Goal: Task Accomplishment & Management: Manage account settings

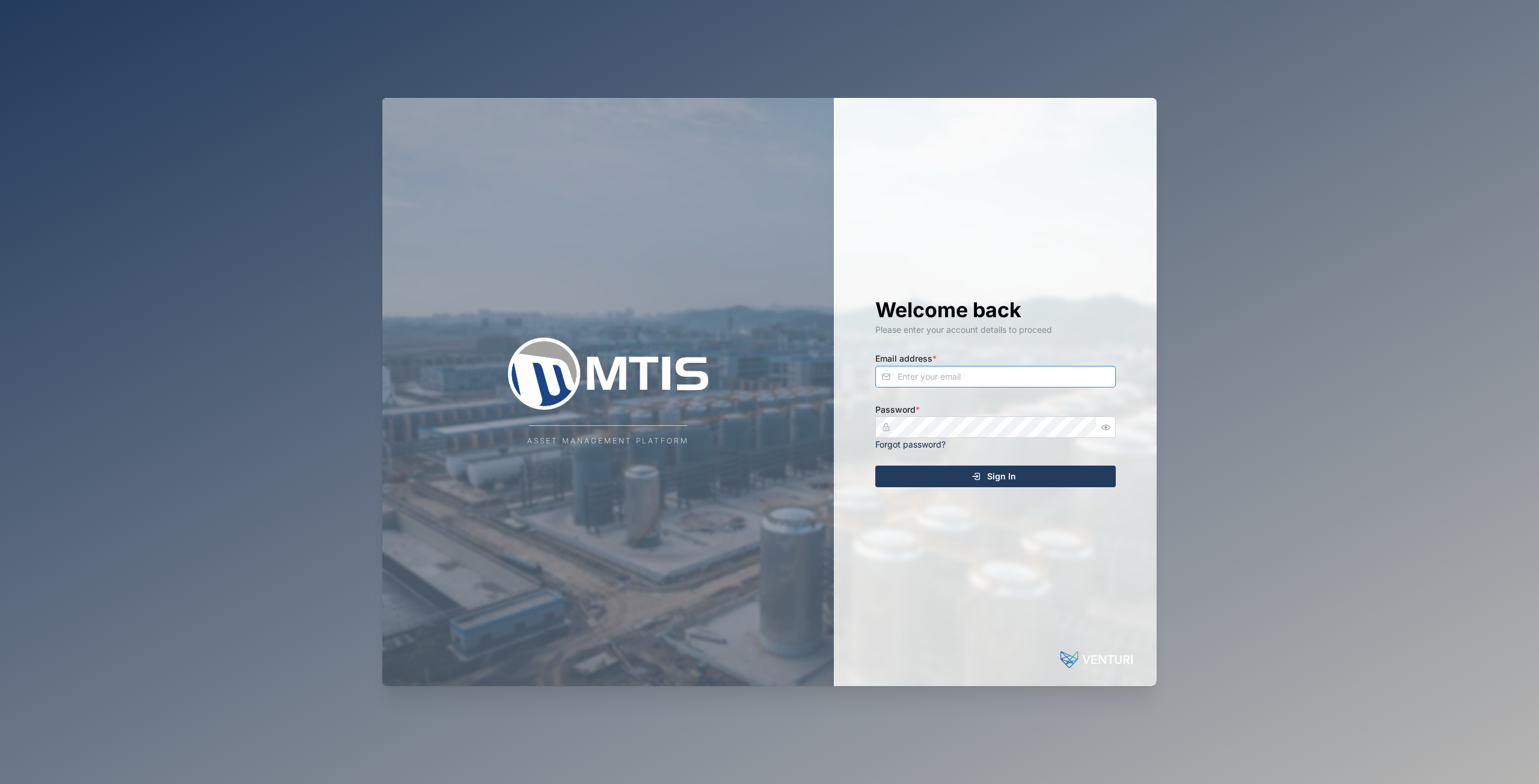
click at [932, 384] on input "Email address *" at bounding box center [996, 377] width 241 height 22
click at [876, 466] on button "Sign In" at bounding box center [996, 477] width 241 height 22
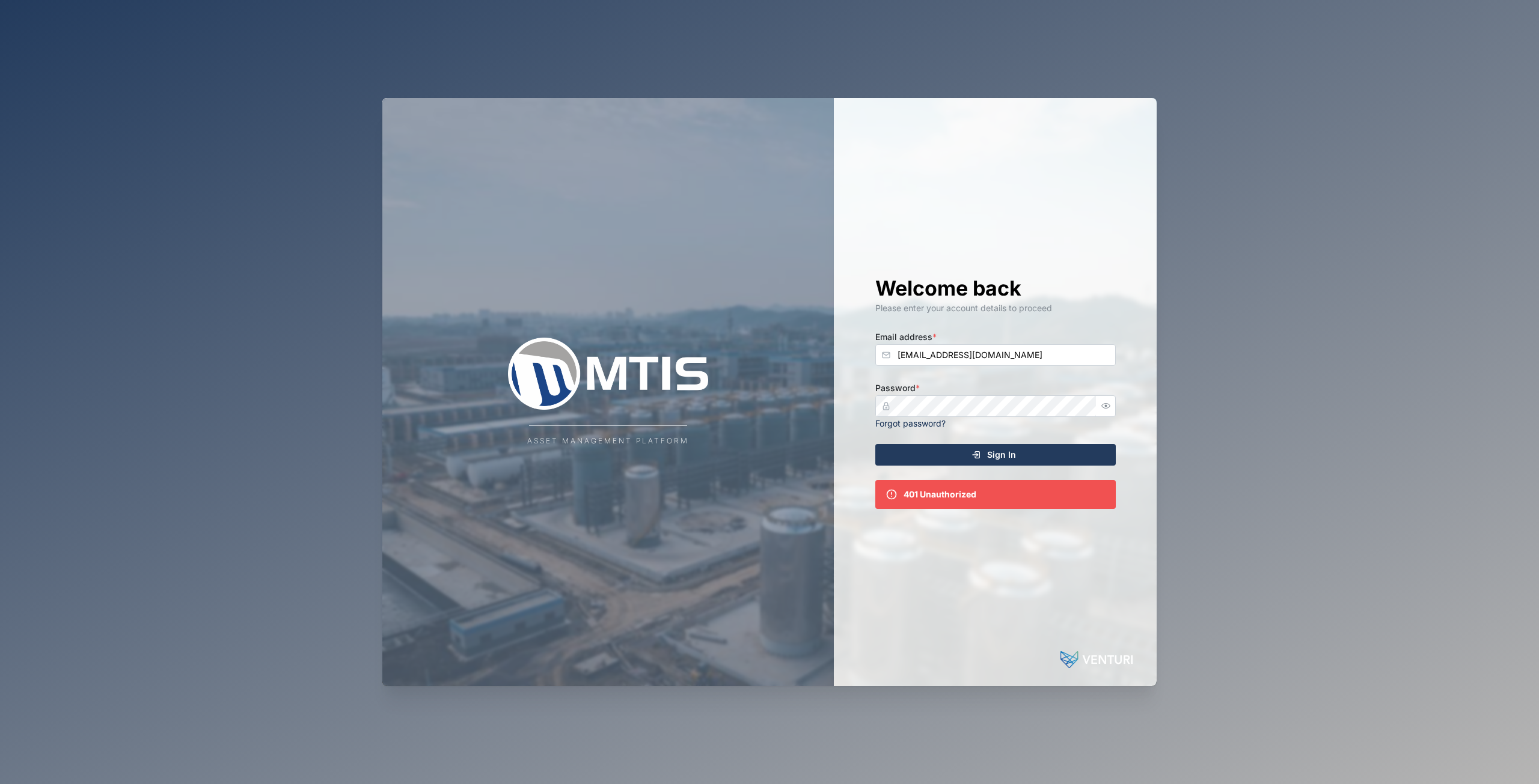
type input "admin@venturi.io"
click at [278, 413] on div "Asset Management Platform Welcome back Please enter your account details to pro…" at bounding box center [769, 392] width 1539 height 784
click at [944, 664] on div "Welcome back Please enter your account details to proceed Email address * admin…" at bounding box center [995, 392] width 288 height 588
click at [979, 456] on icon "submit" at bounding box center [977, 455] width 4 height 6
click at [1105, 408] on icon "button" at bounding box center [1106, 406] width 9 height 5
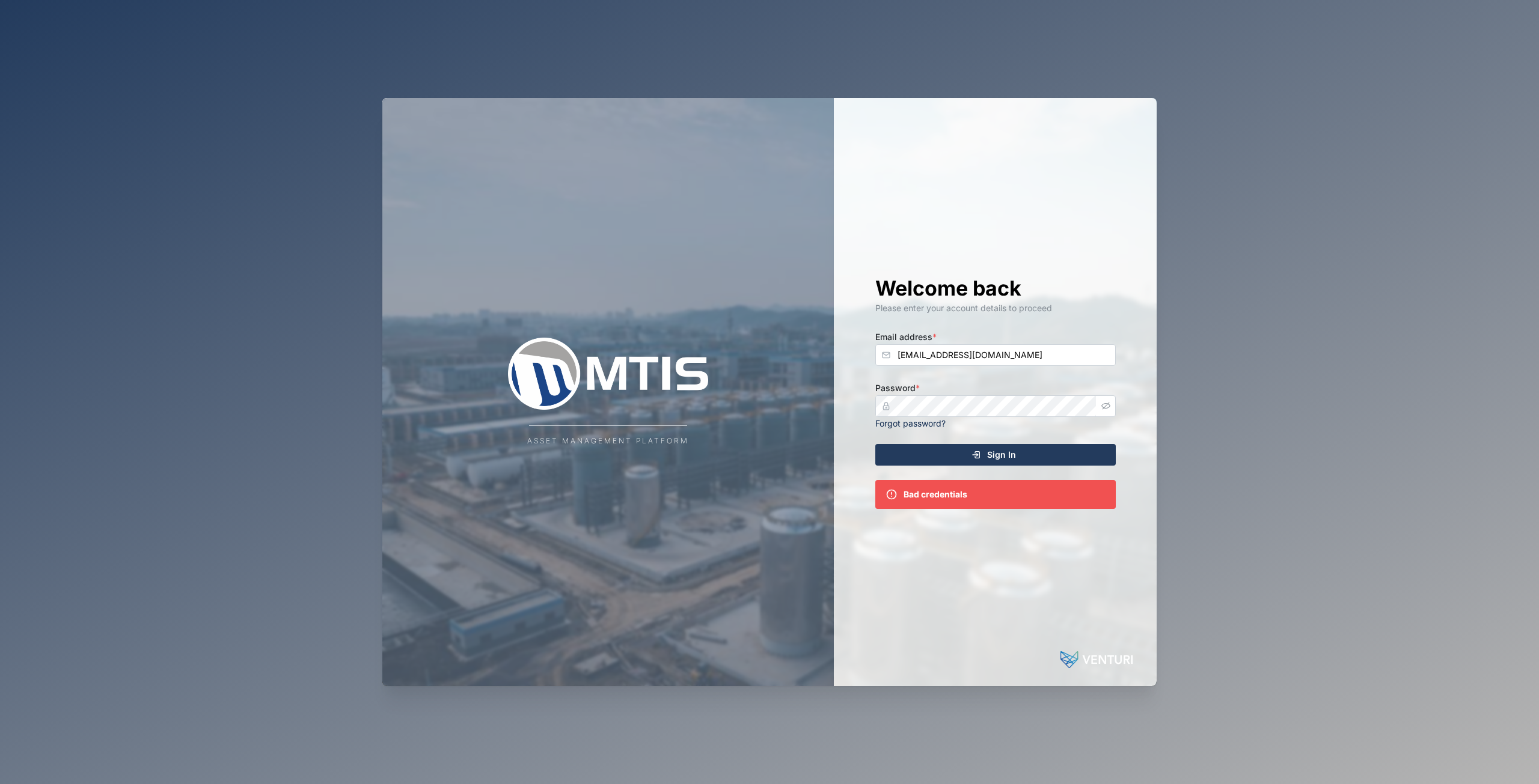
click at [1105, 408] on icon "button" at bounding box center [1106, 406] width 9 height 9
click at [977, 394] on div "Password * Forgot password?" at bounding box center [996, 405] width 241 height 49
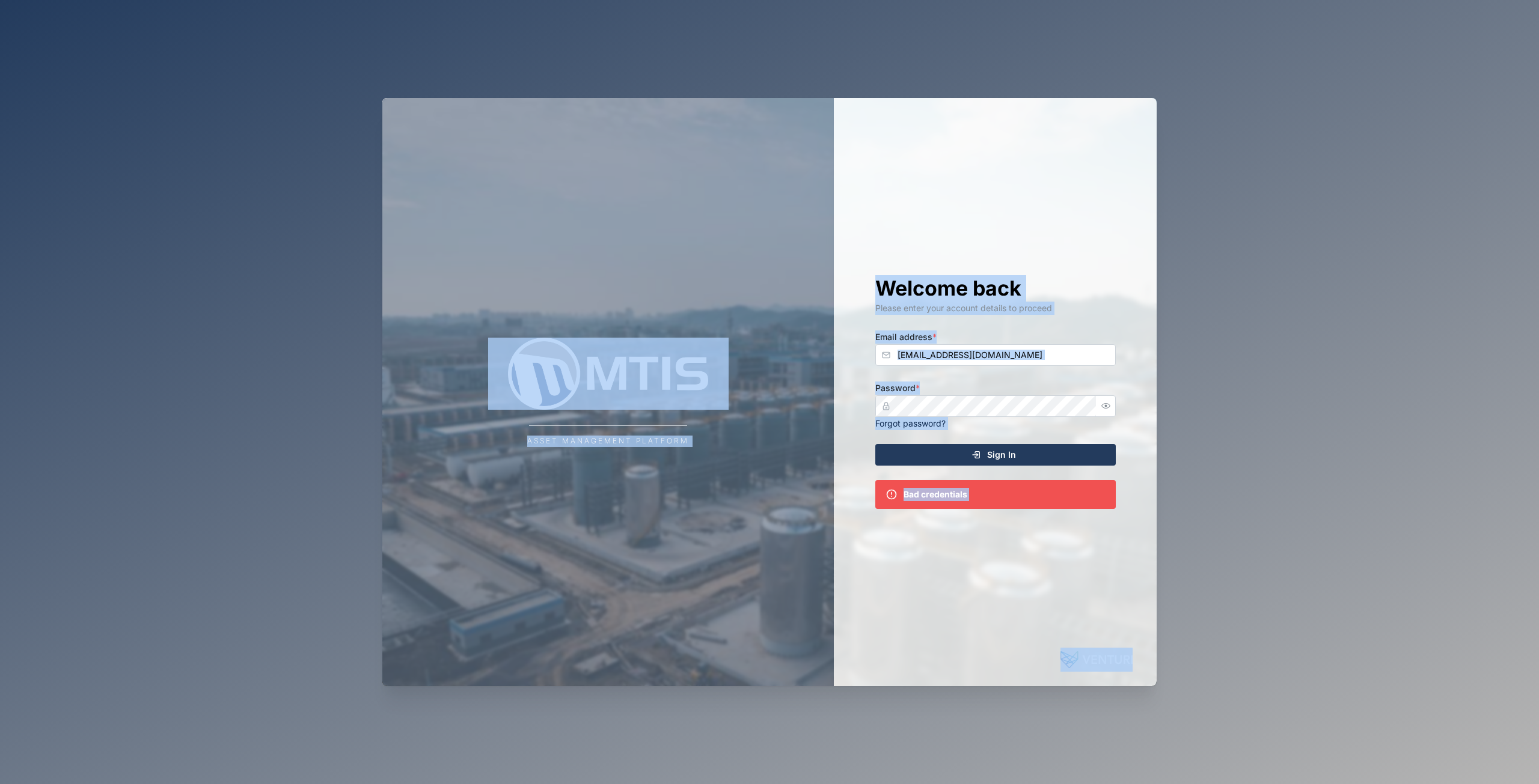
click at [1013, 421] on div "Forgot password?" at bounding box center [996, 423] width 241 height 13
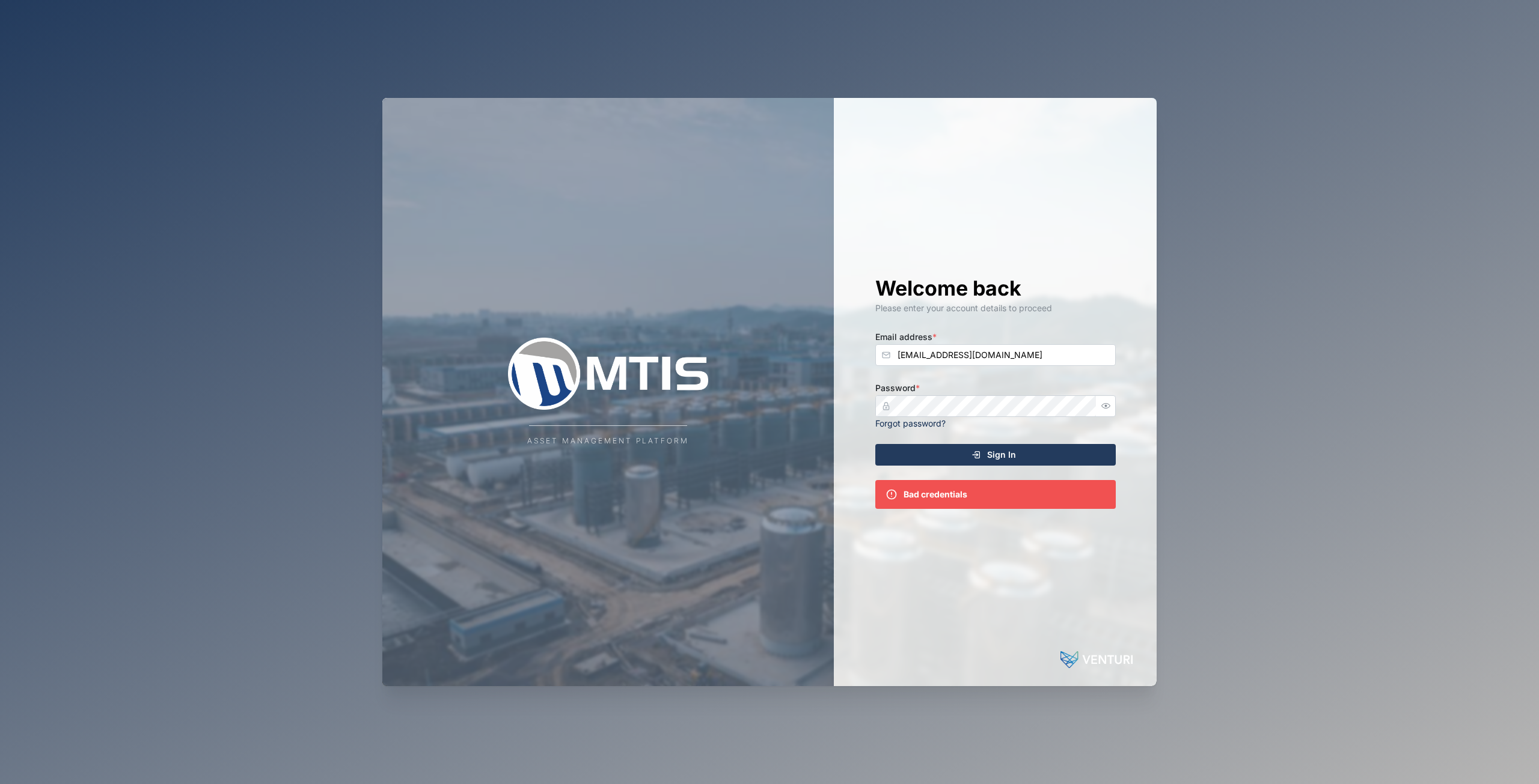
click at [984, 445] on div "Sign In" at bounding box center [994, 455] width 222 height 20
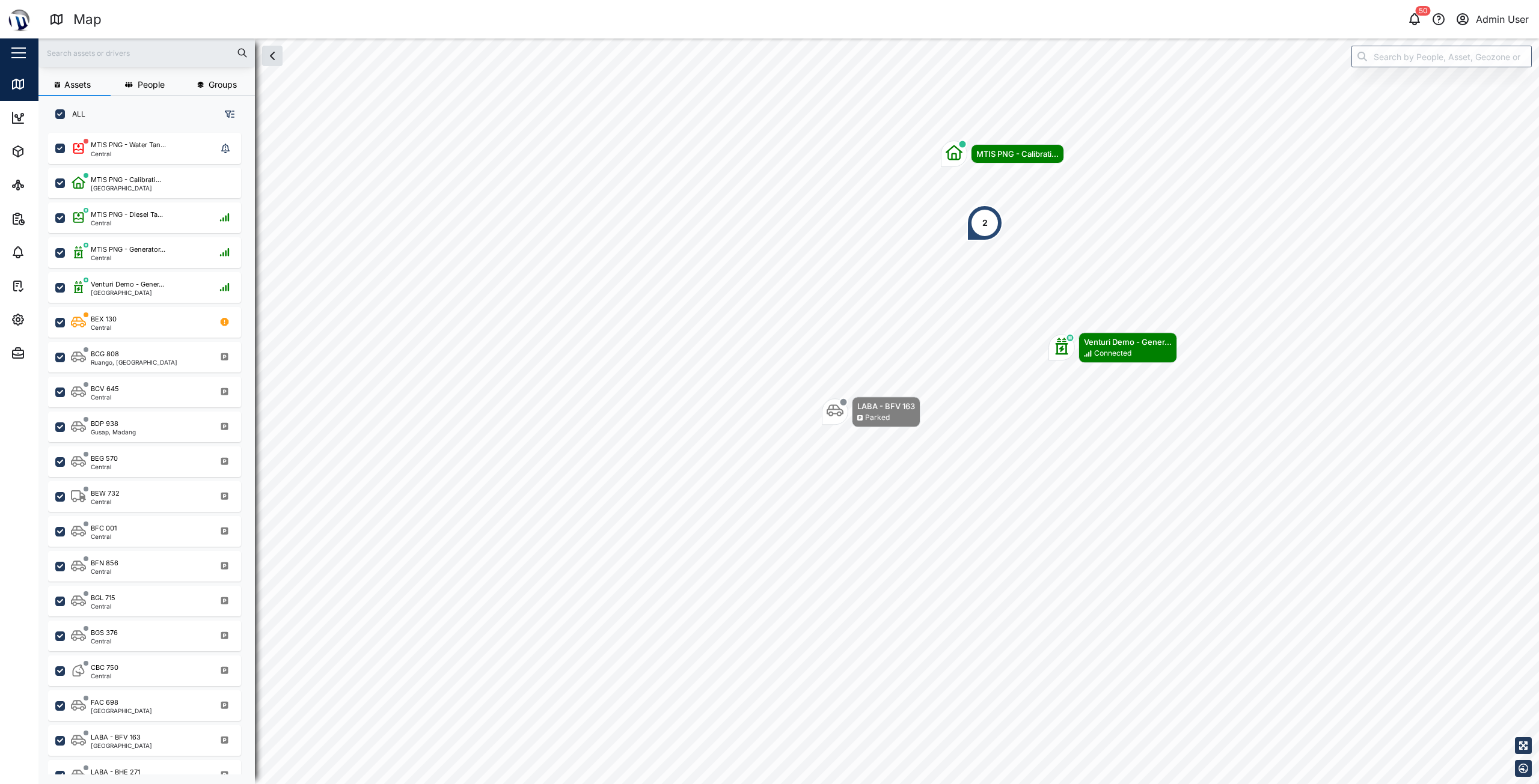
scroll to position [637, 188]
click at [17, 159] on span "Assets" at bounding box center [66, 151] width 110 height 34
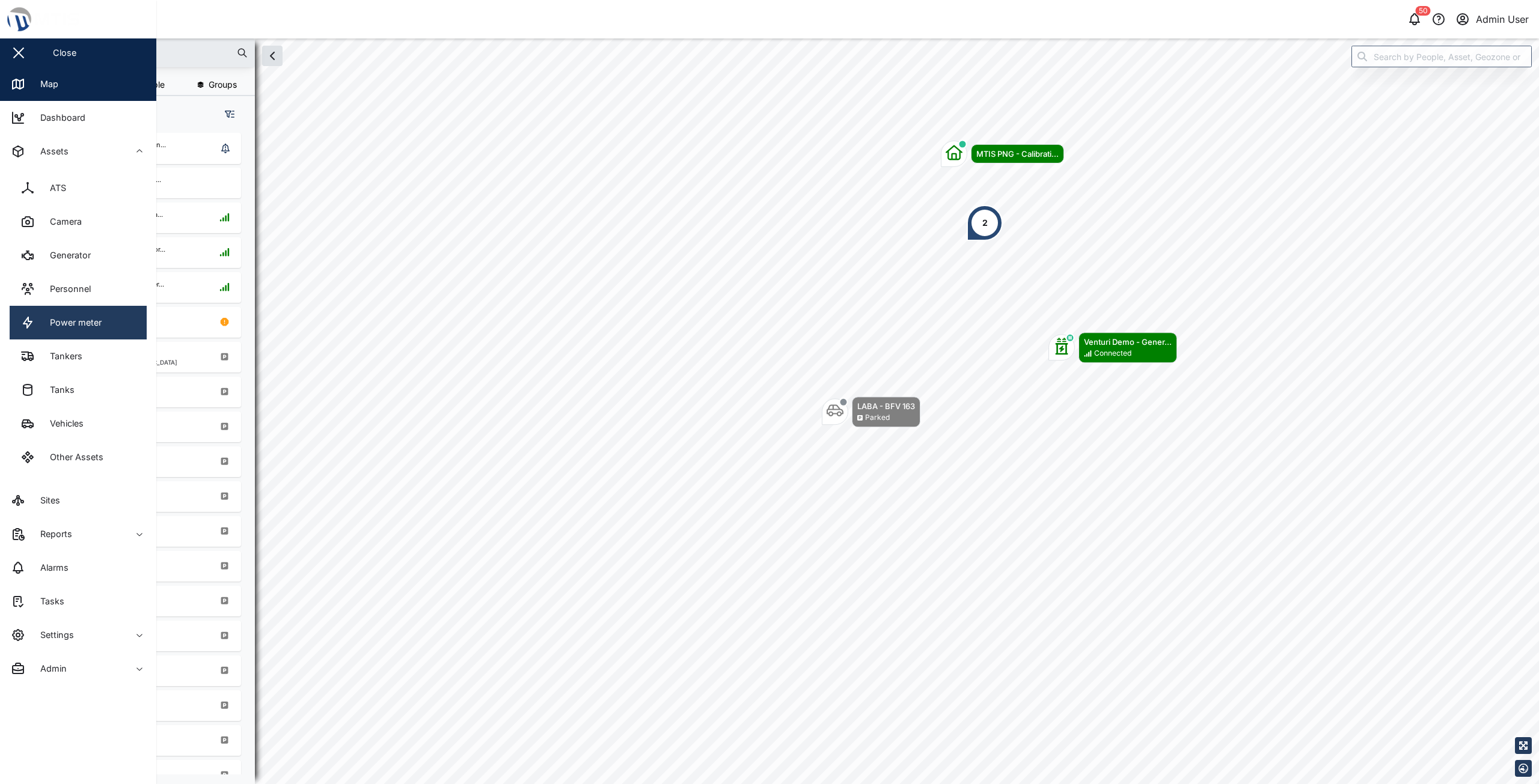
click at [57, 325] on div "Power meter" at bounding box center [71, 323] width 60 height 13
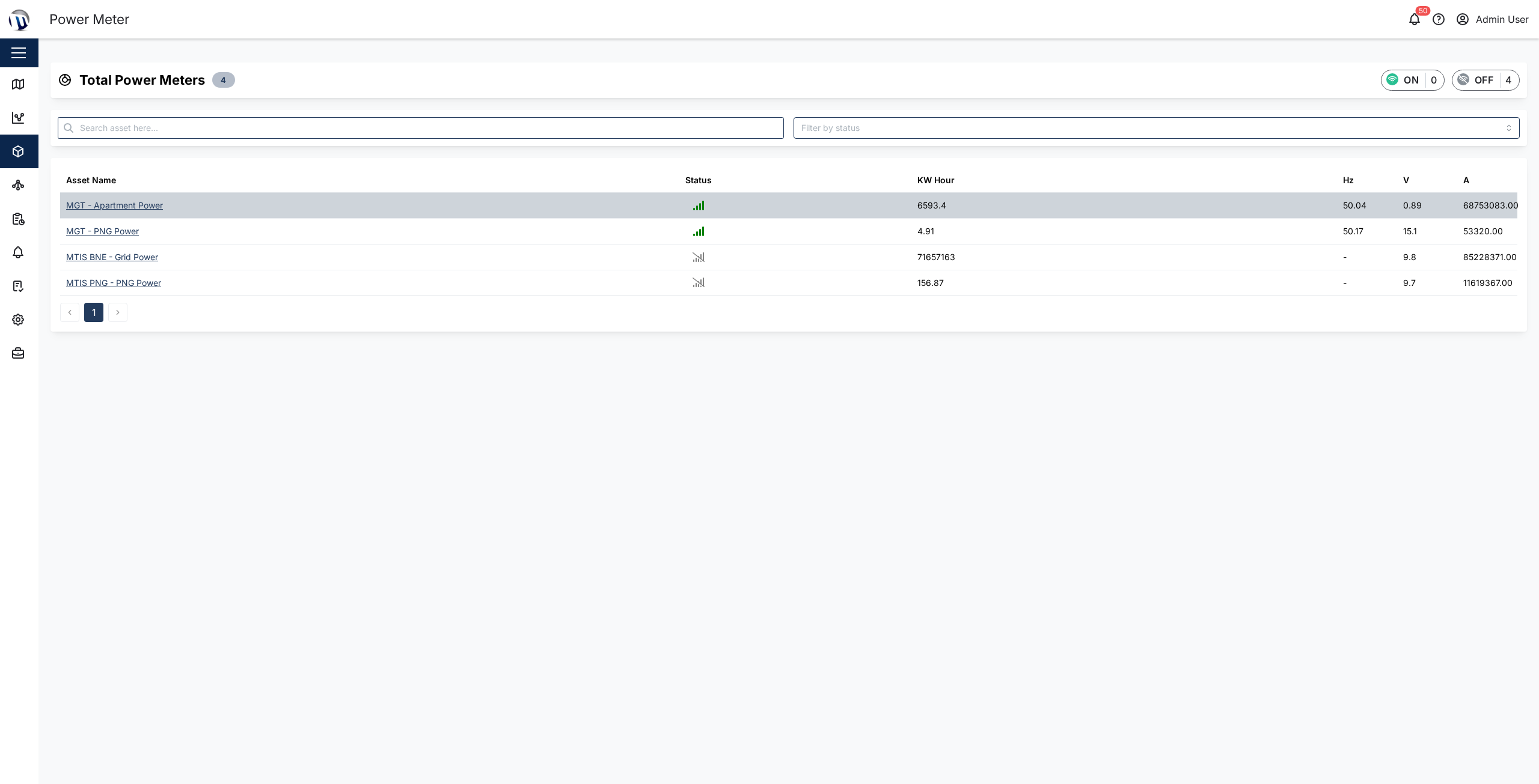
click at [142, 204] on div "MGT - Apartment Power" at bounding box center [115, 206] width 97 height 13
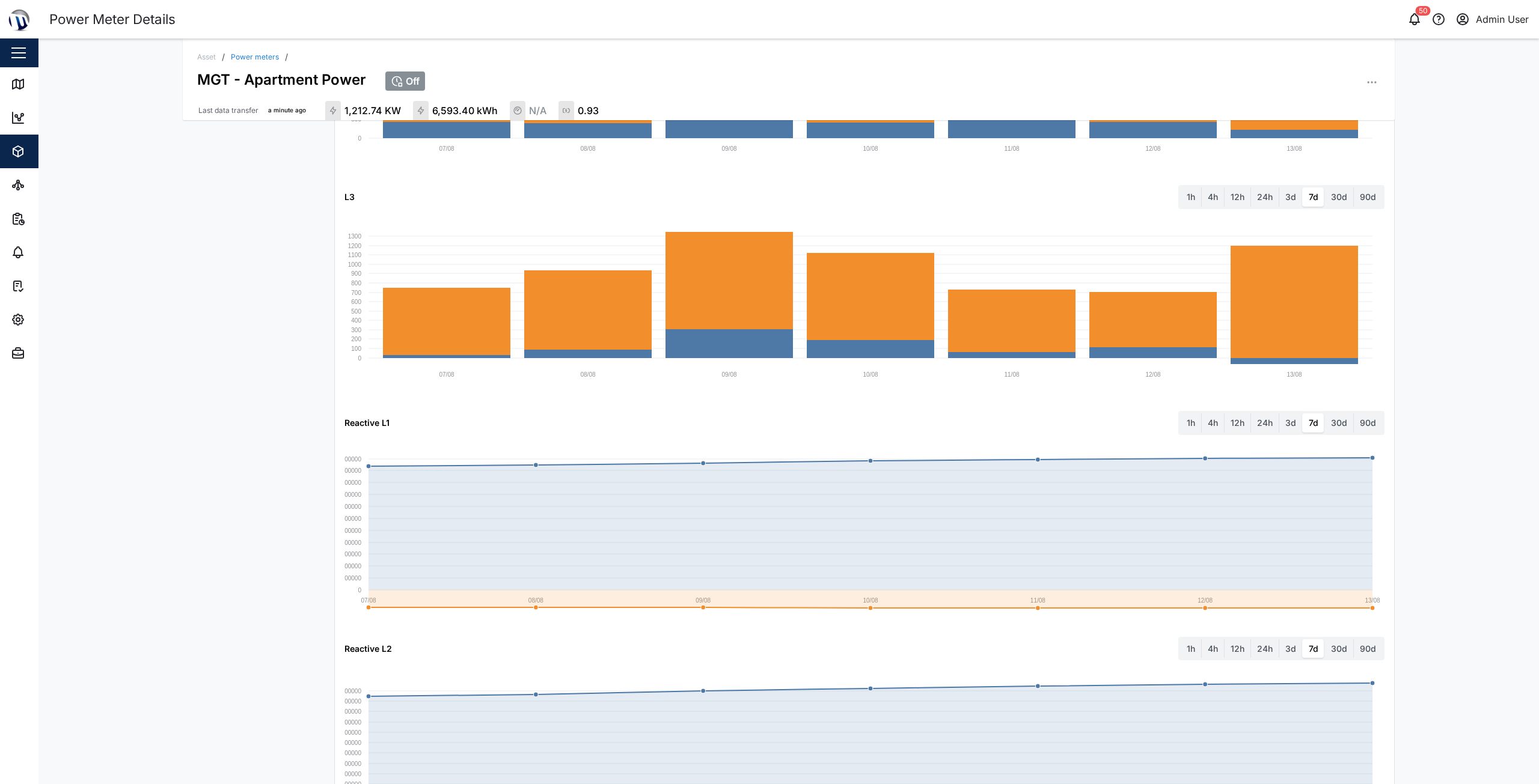
scroll to position [836, 0]
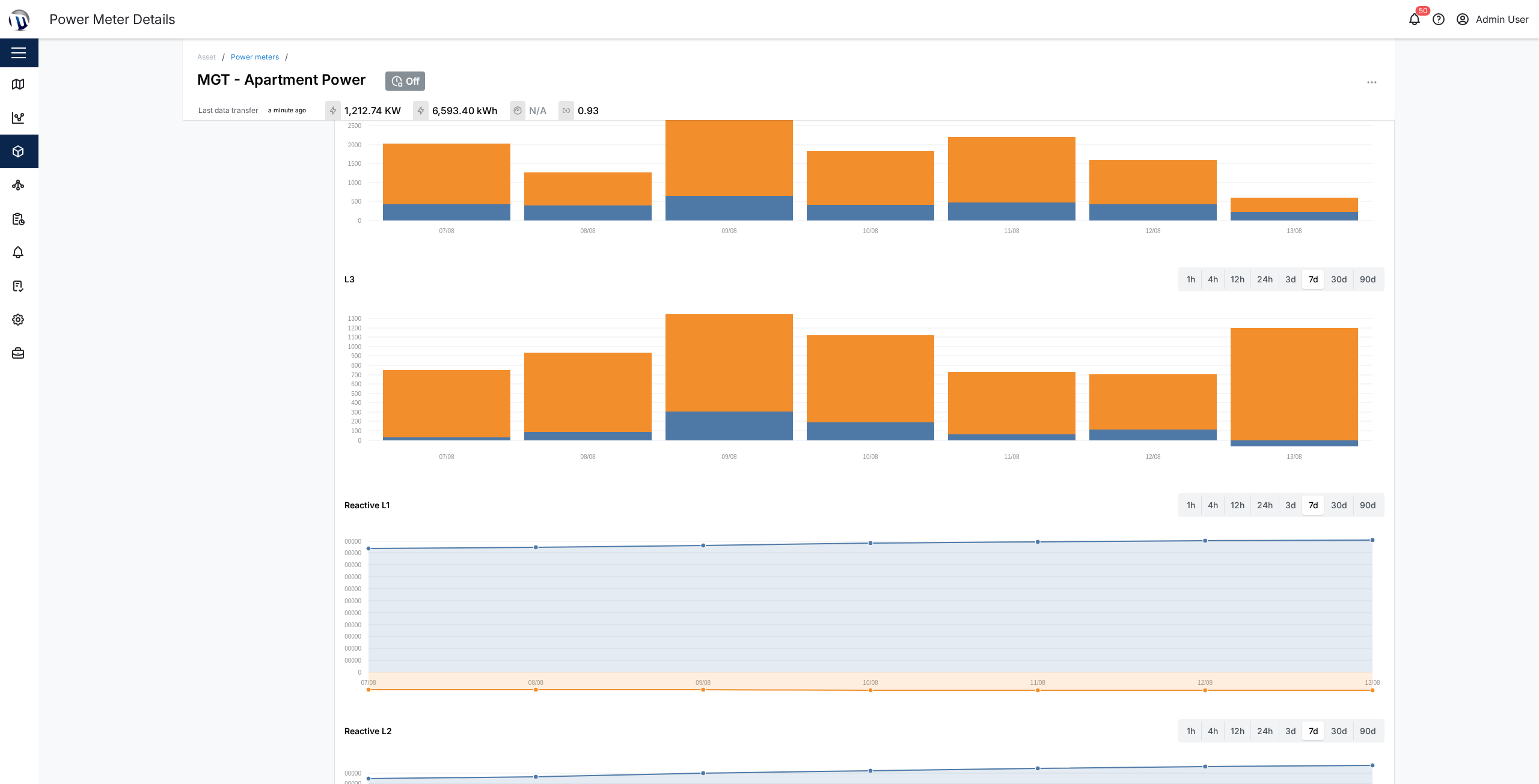
click at [185, 499] on div "Last data transfer a minute ago Asset Details SERVICE PROVIDER SBS ELECTRICAL L…" at bounding box center [255, 244] width 145 height 1901
click at [160, 475] on div "Asset / Power meters / MGT - Apartment Power Off Last data transfer a minute ag…" at bounding box center [788, 411] width 1501 height 746
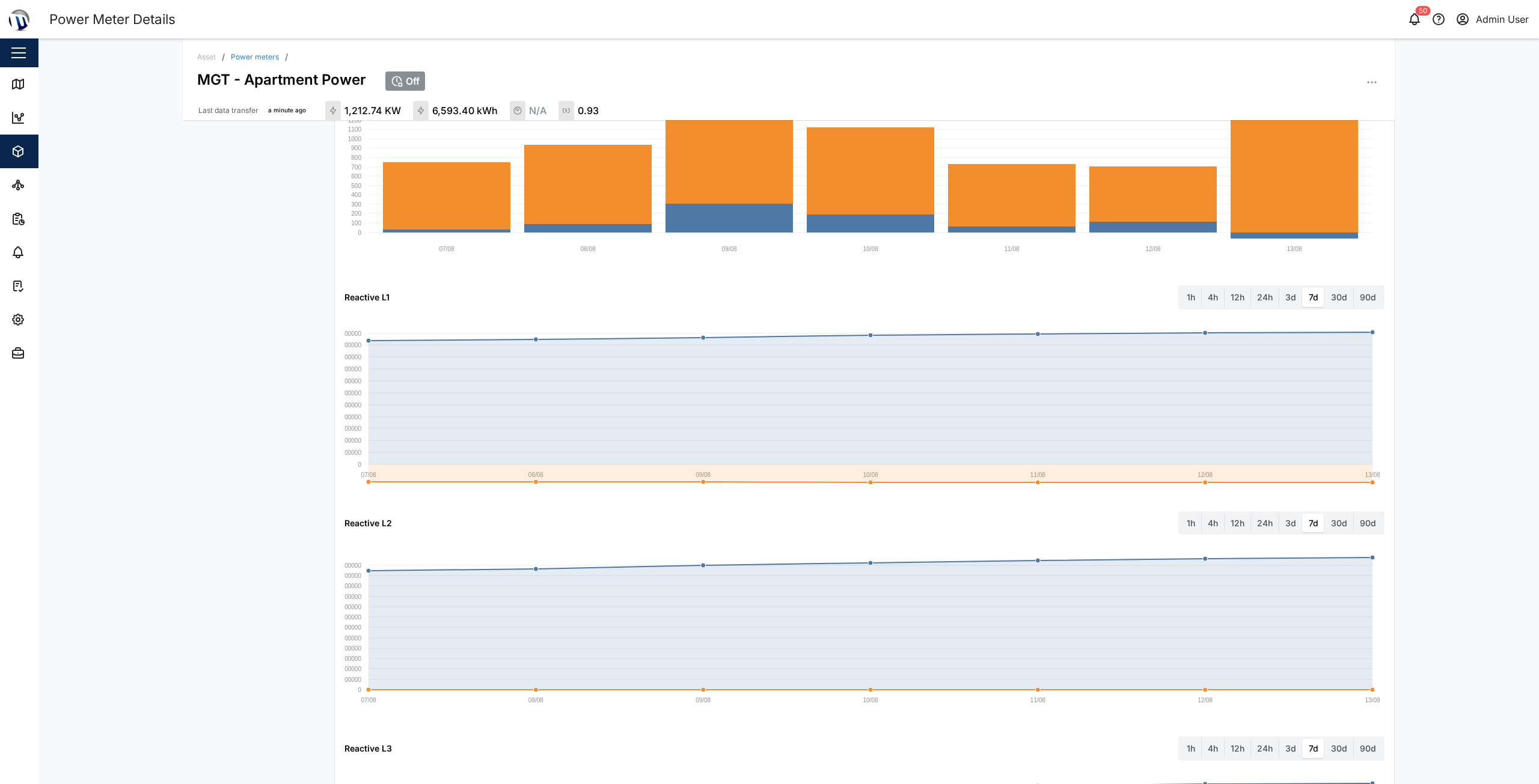
scroll to position [1016, 0]
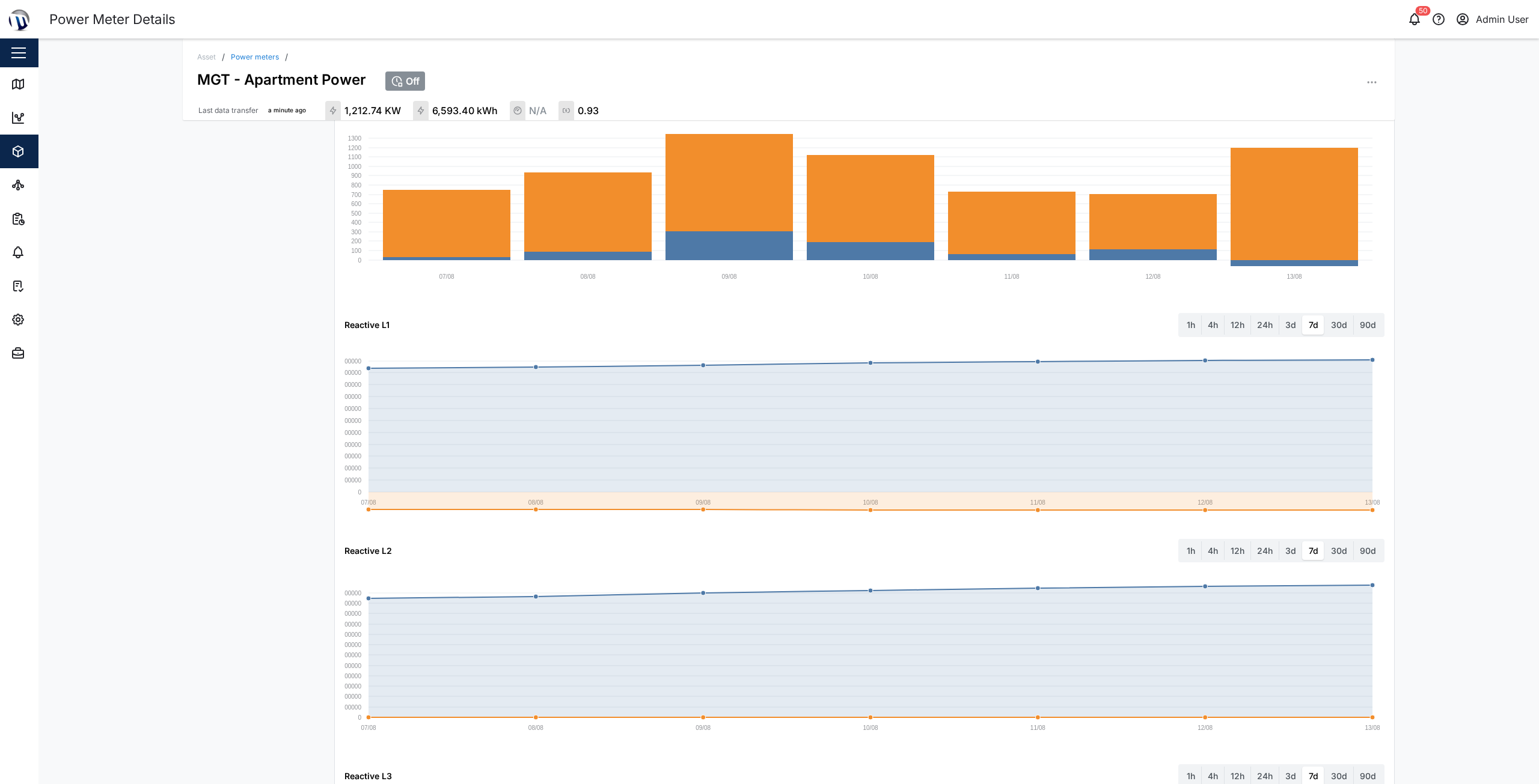
drag, startPoint x: 187, startPoint y: 371, endPoint x: 92, endPoint y: 480, distance: 144.6
click at [92, 480] on div "Asset / Power meters / MGT - Apartment Power Off Last data transfer a minute ag…" at bounding box center [788, 411] width 1501 height 746
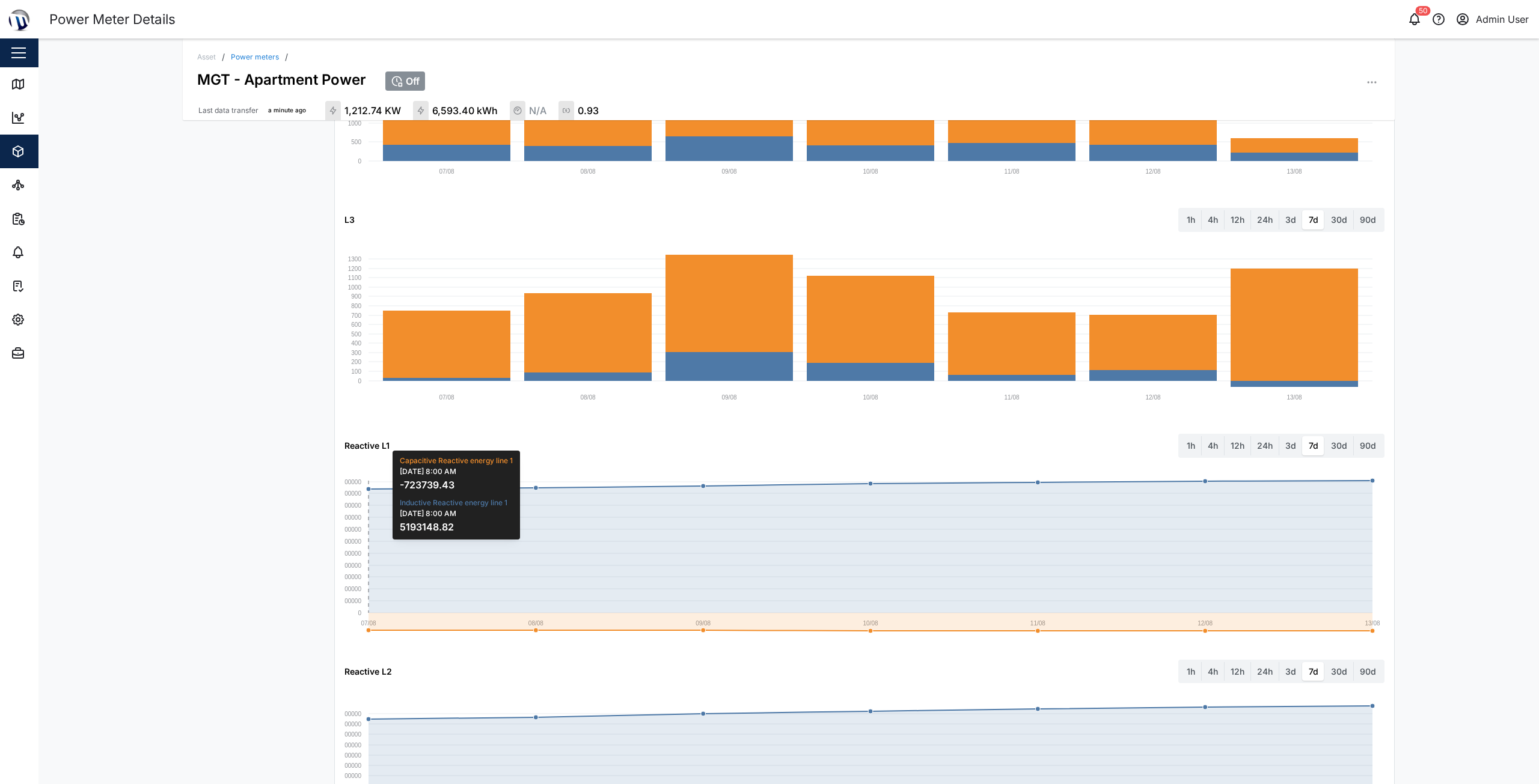
scroll to position [1256, 0]
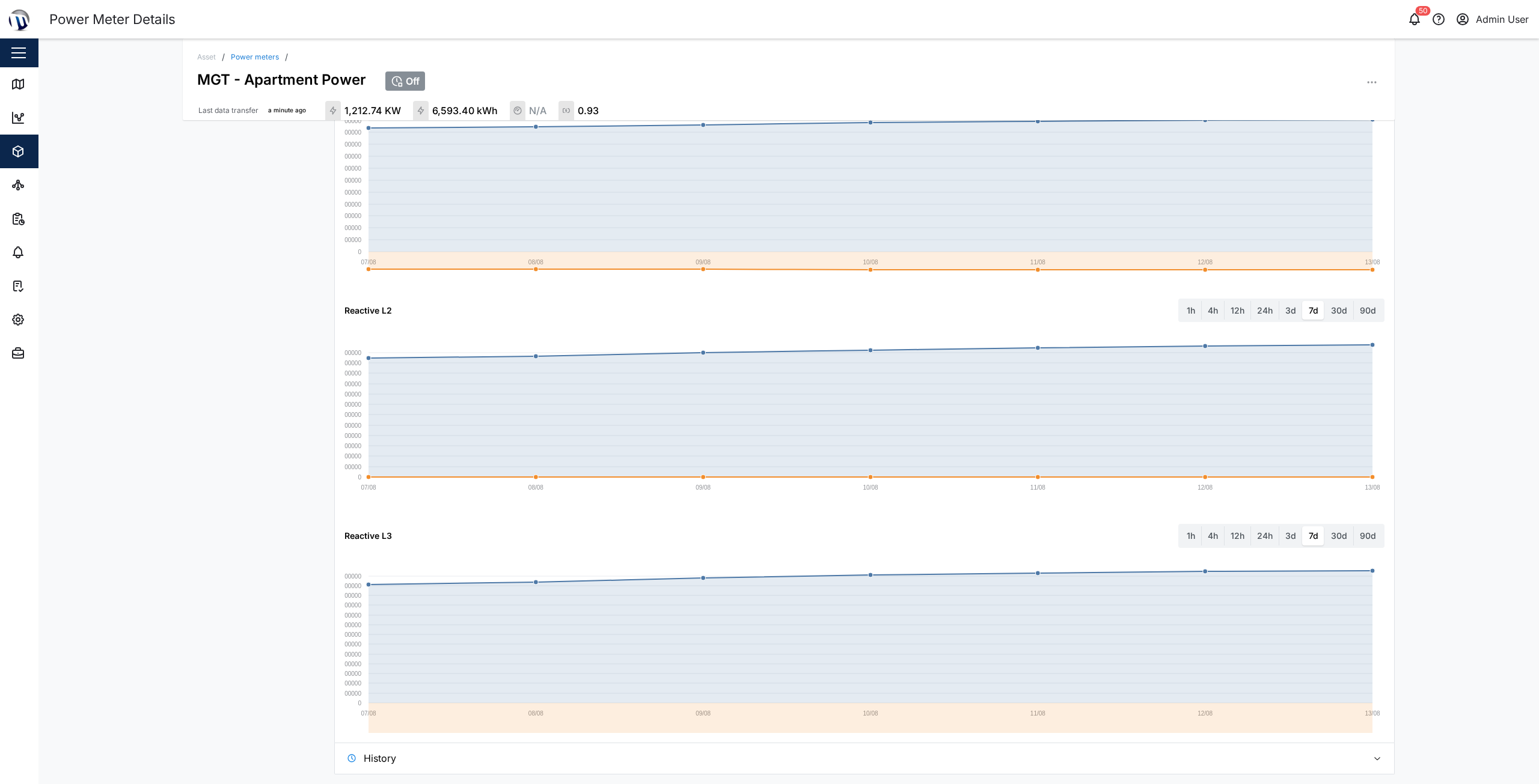
click at [397, 759] on span "History" at bounding box center [861, 758] width 995 height 30
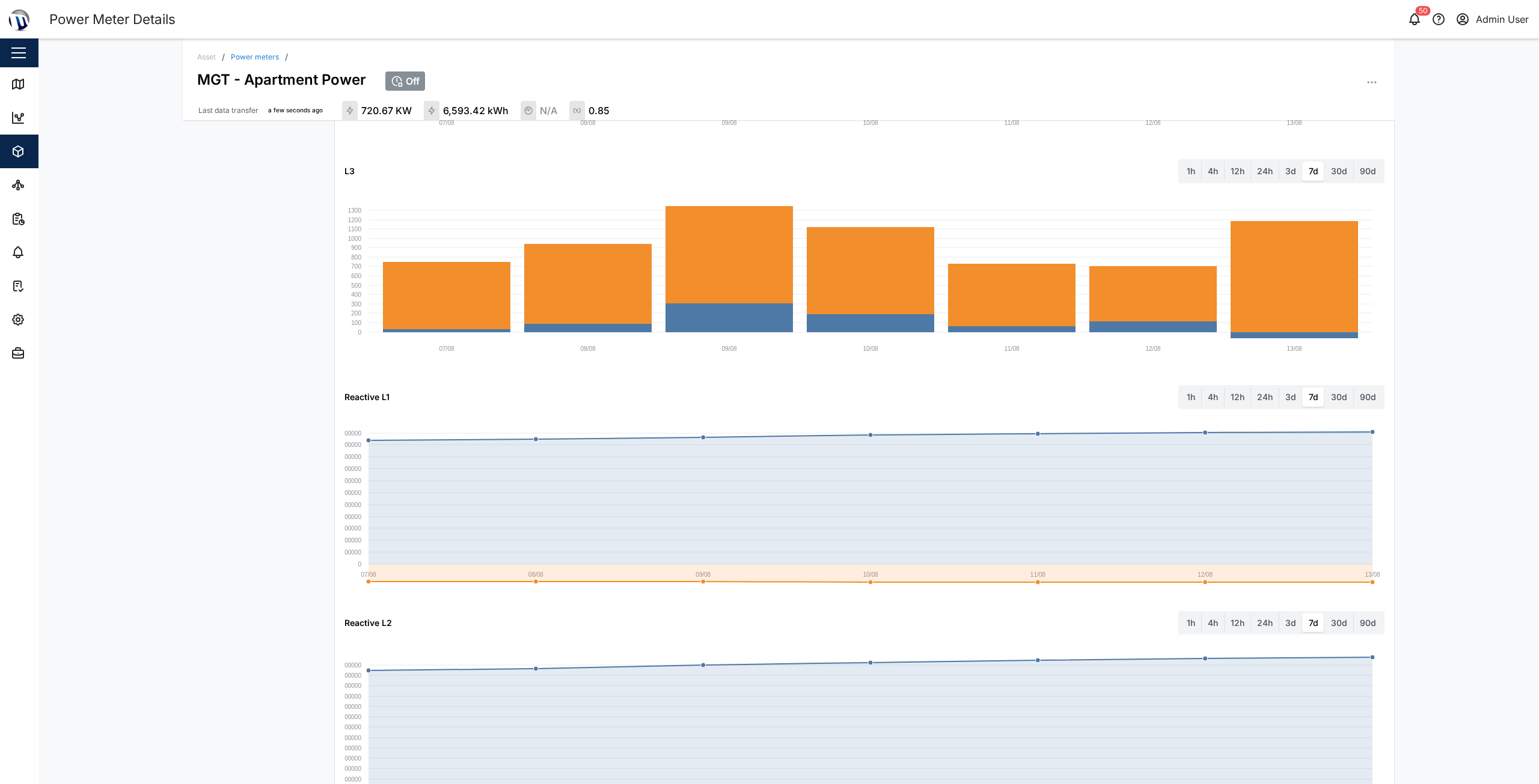
scroll to position [804, 0]
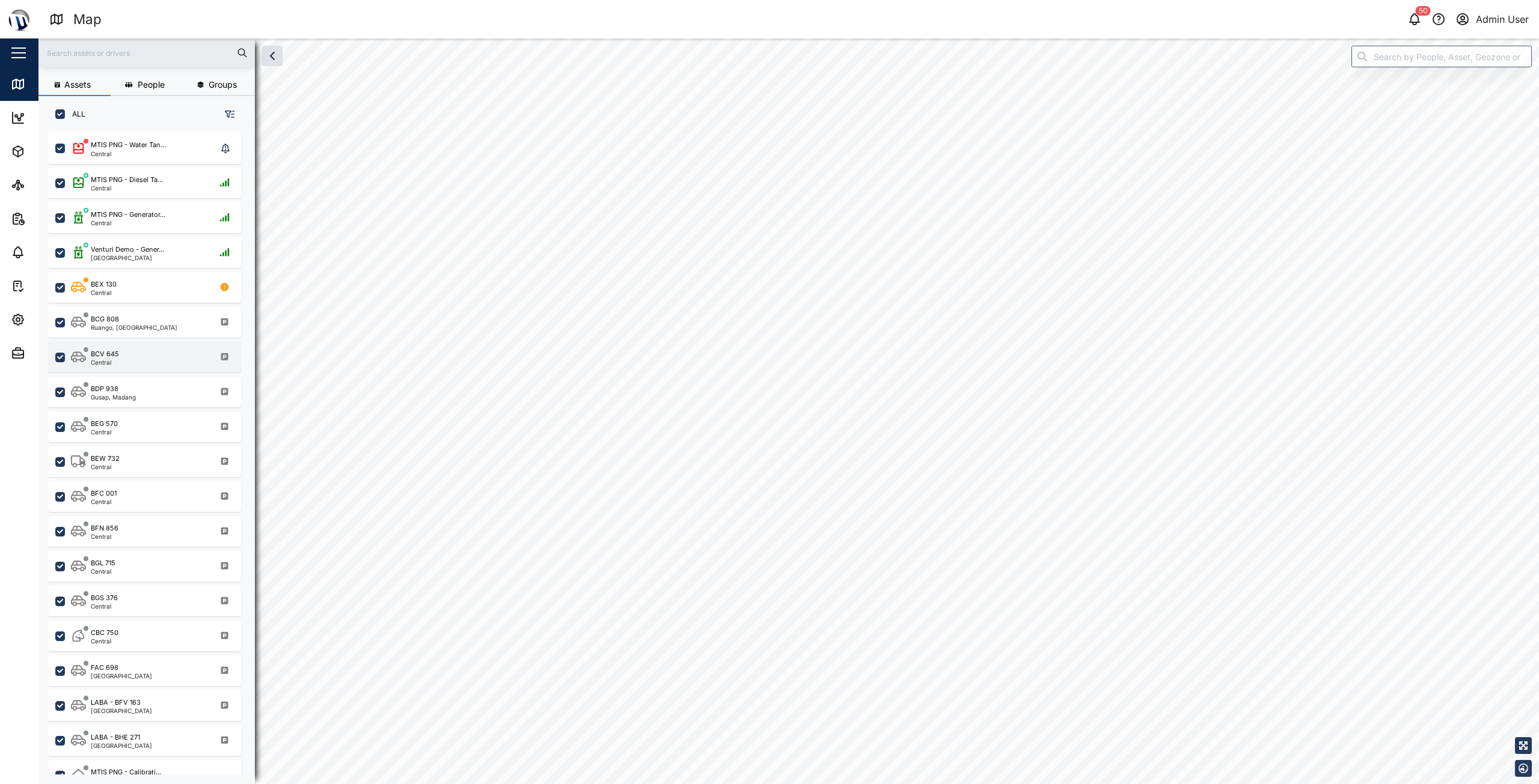
checkbox input "true"
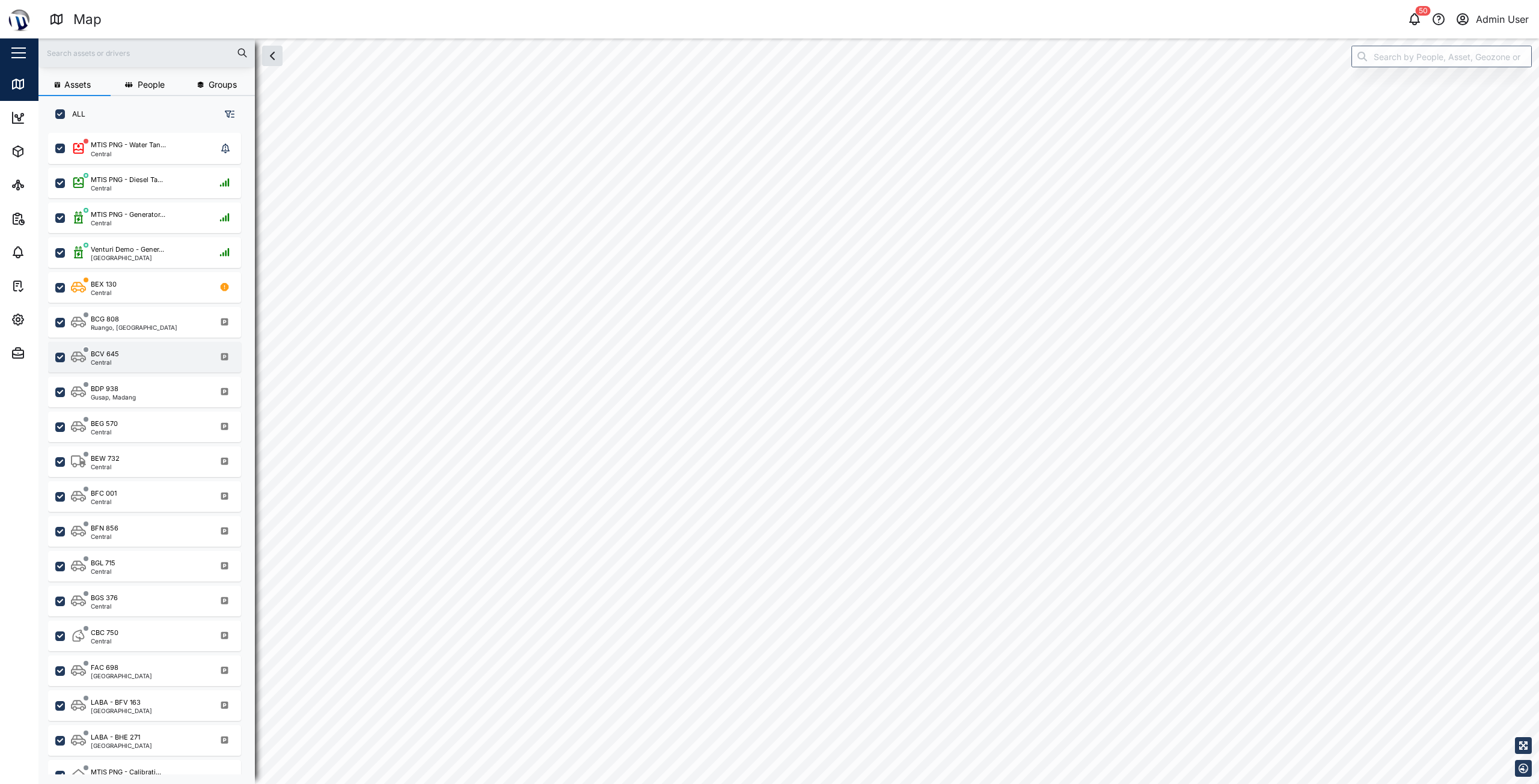
checkbox input "true"
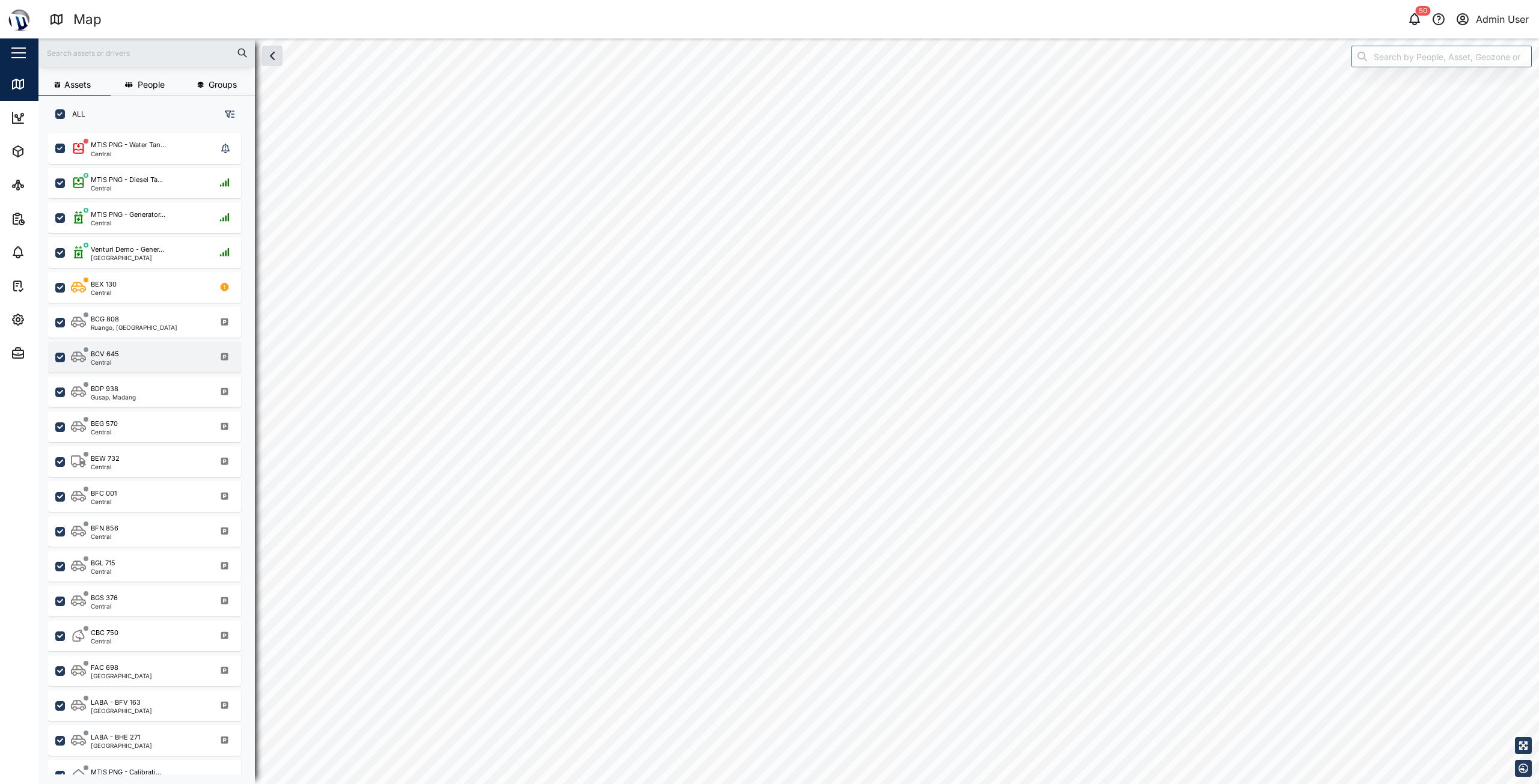
checkbox input "true"
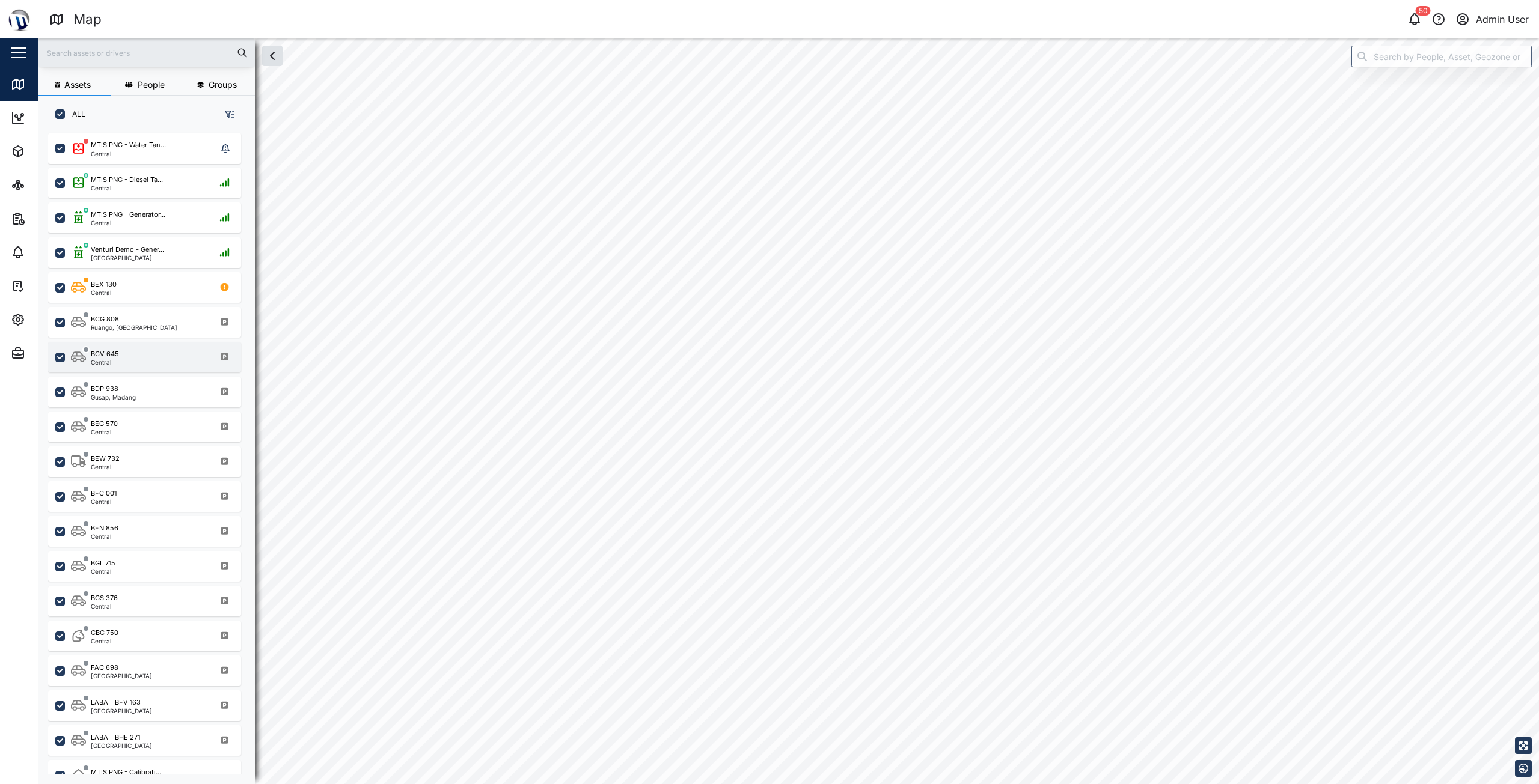
checkbox input "true"
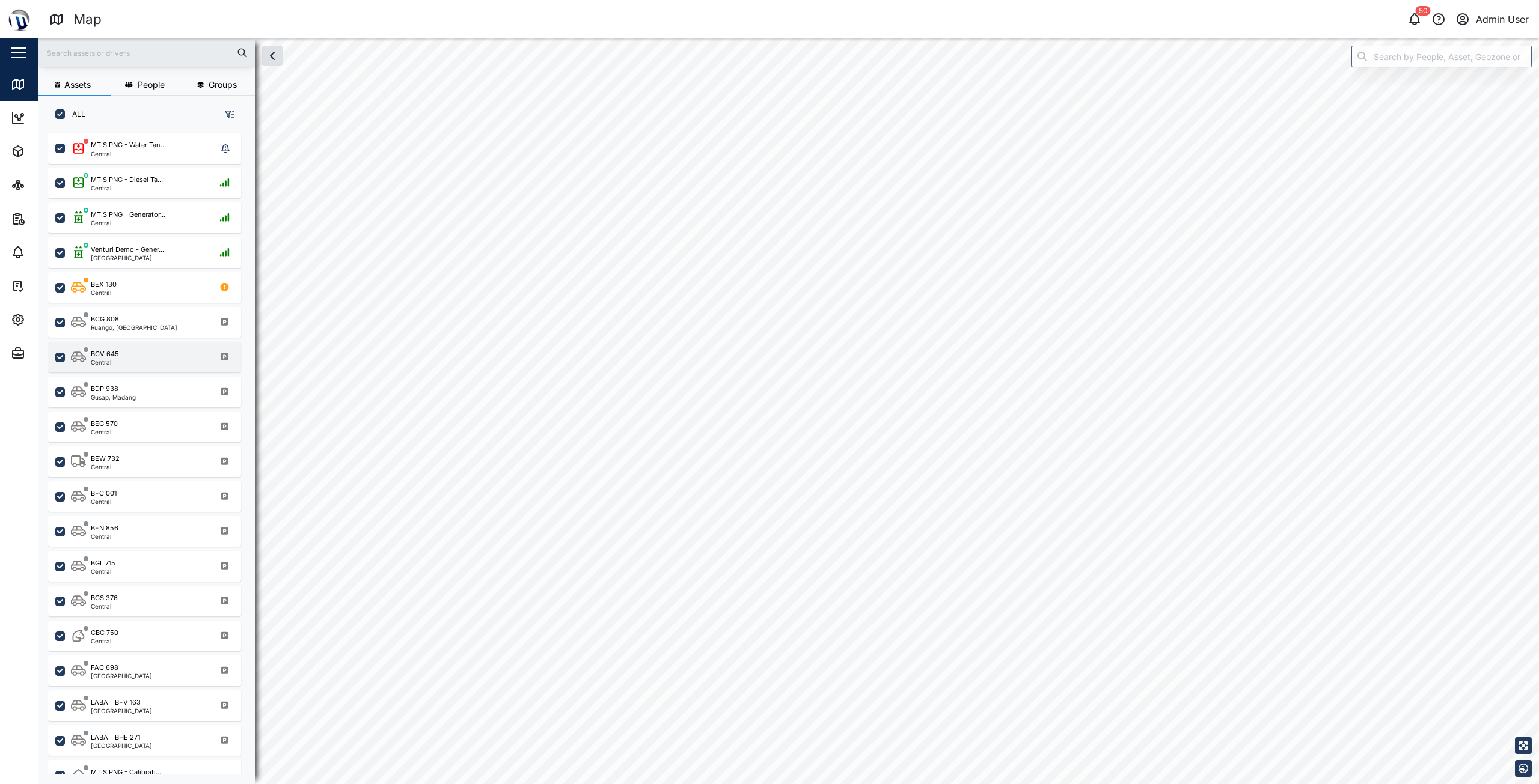
checkbox input "true"
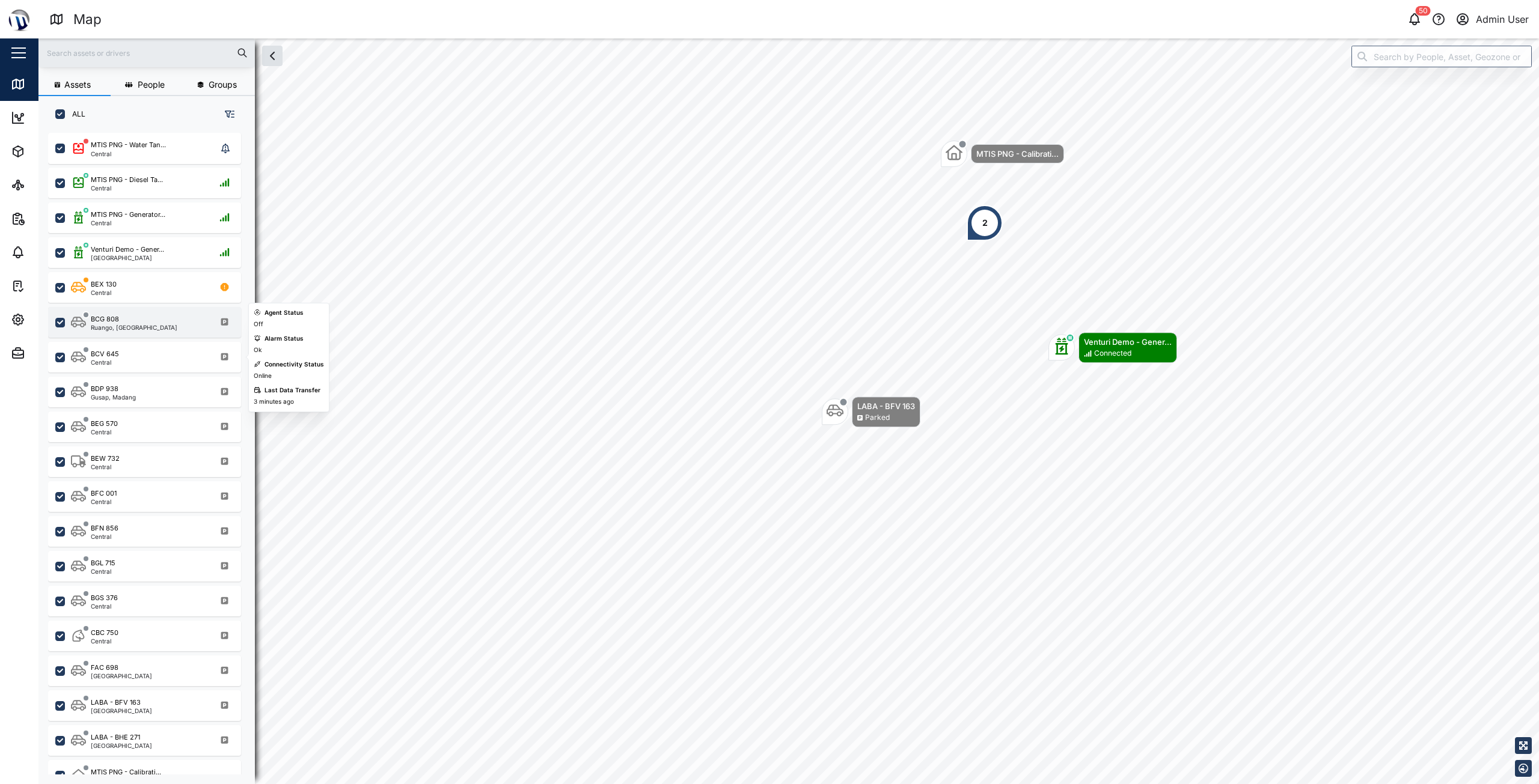
scroll to position [637, 188]
click at [18, 53] on div "button" at bounding box center [18, 53] width 15 height 1
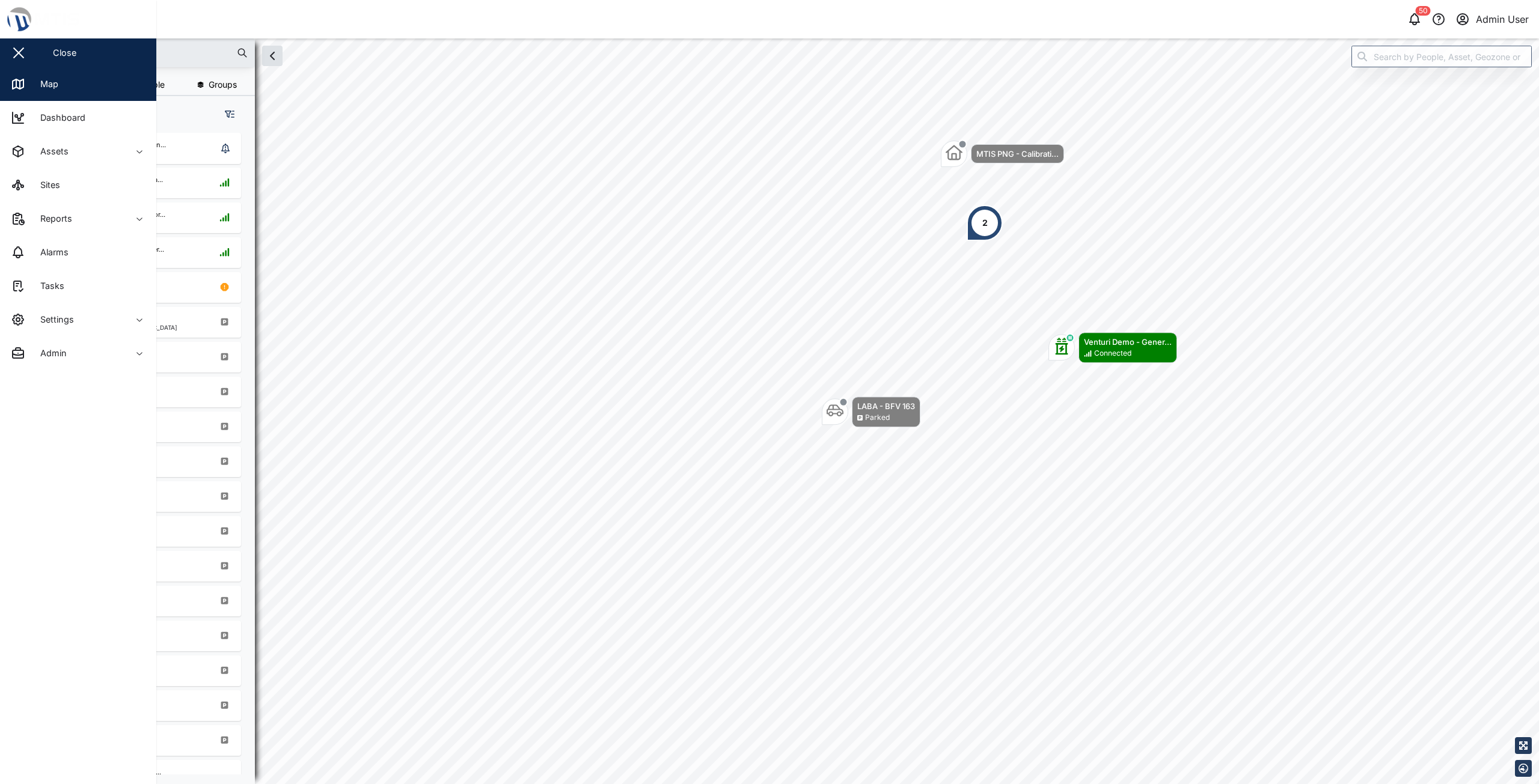
click at [20, 53] on div "button" at bounding box center [18, 53] width 15 height 1
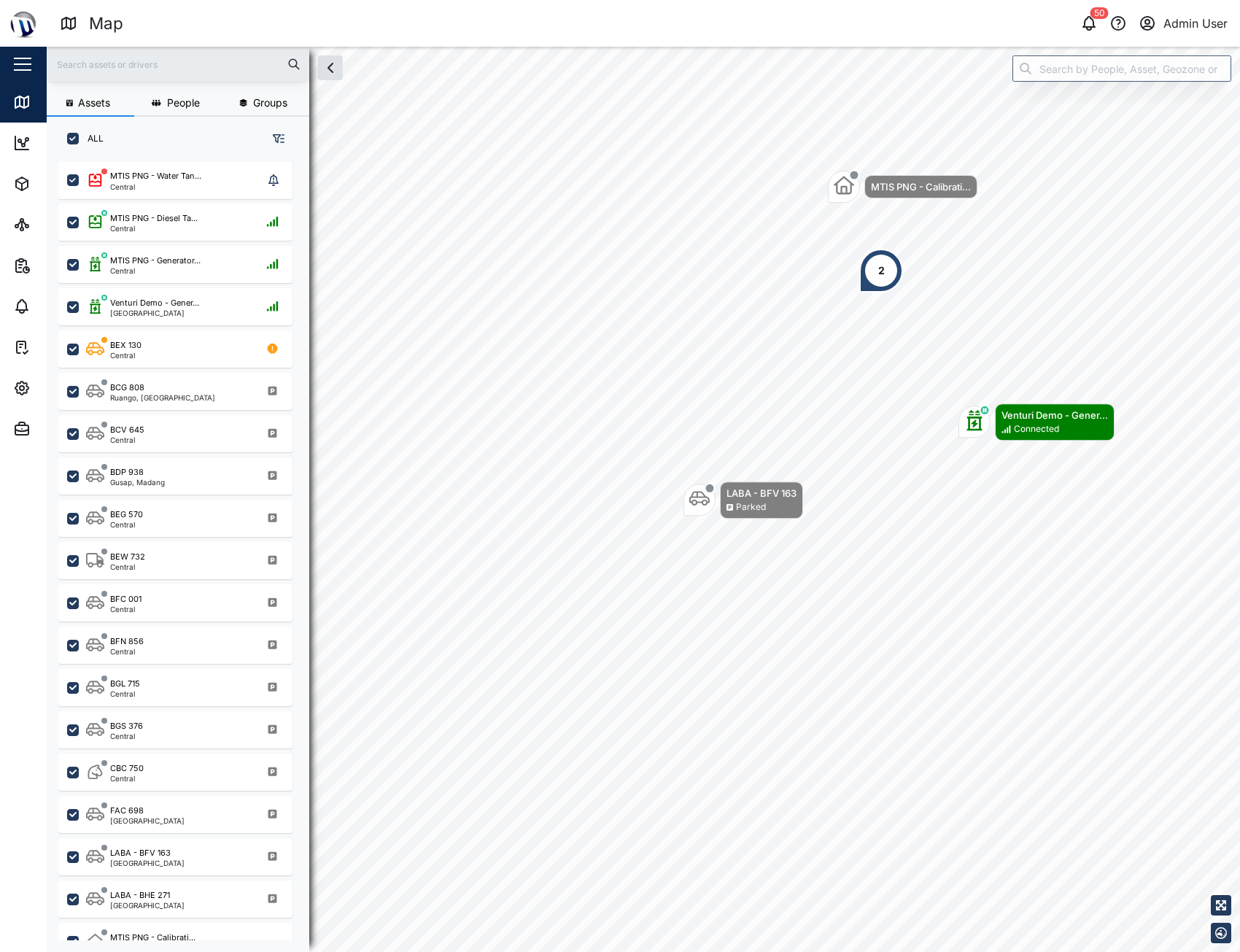
click at [1187, 19] on div "Admin User" at bounding box center [1195, 24] width 64 height 19
click at [1150, 98] on div "Sign Out" at bounding box center [1137, 94] width 158 height 18
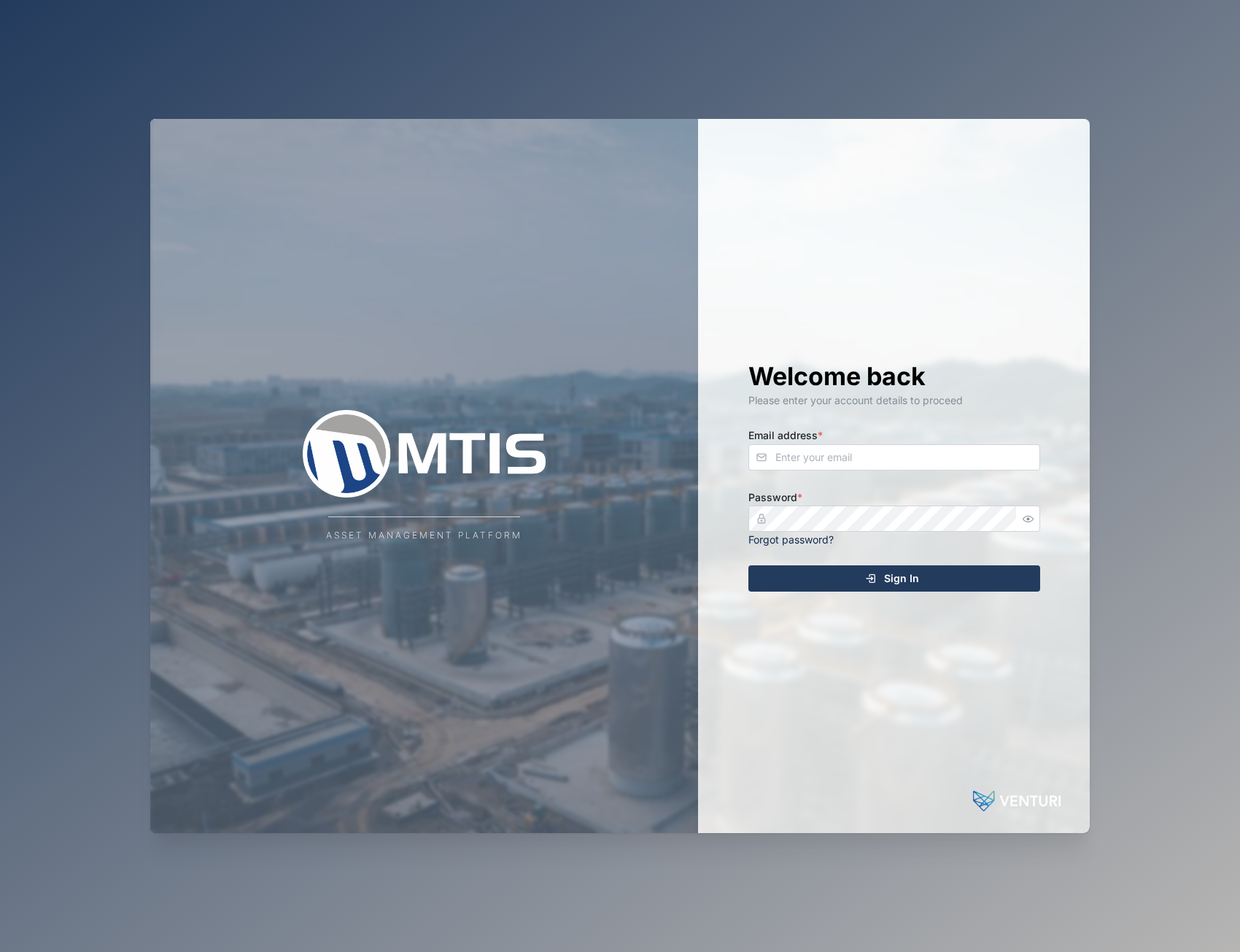
click at [903, 409] on div "Welcome back Please enter your account details to proceed Email address * Passw…" at bounding box center [894, 476] width 350 height 714
click at [854, 395] on div "Please enter your account details to proceed" at bounding box center [895, 400] width 292 height 16
click at [740, 777] on div "Welcome back Please enter your account details to proceed Email address * Passw…" at bounding box center [894, 476] width 350 height 714
